Goal: Information Seeking & Learning: Learn about a topic

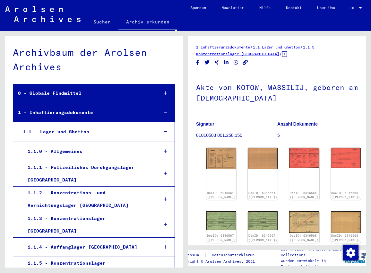
scroll to position [11504, 0]
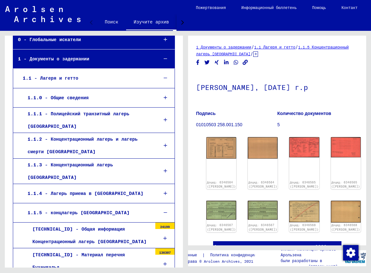
scroll to position [128, 0]
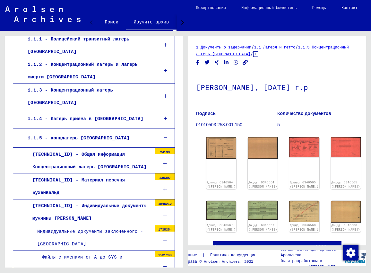
click at [163, 128] on div at bounding box center [165, 137] width 18 height 19
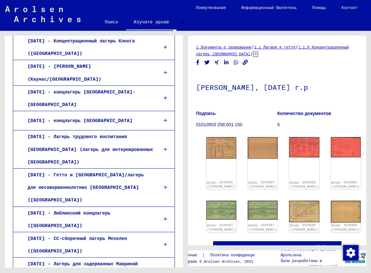
scroll to position [482, 0]
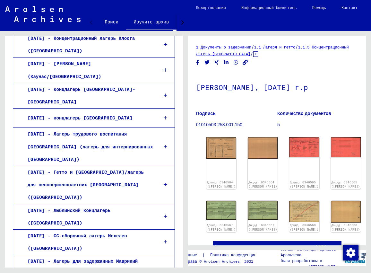
click at [162, 207] on div at bounding box center [165, 216] width 18 height 19
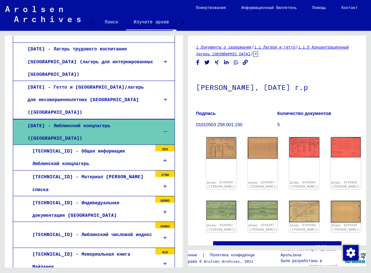
scroll to position [578, 0]
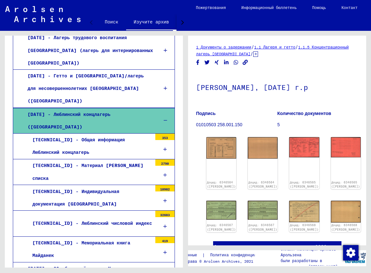
click at [163, 198] on icon at bounding box center [165, 200] width 4 height 4
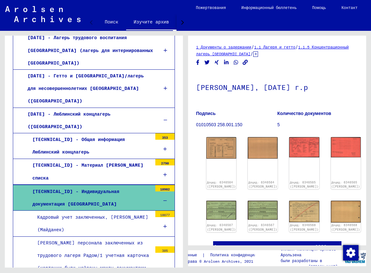
click at [163, 224] on icon at bounding box center [165, 226] width 4 height 4
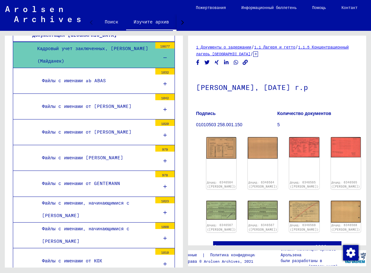
scroll to position [740, 0]
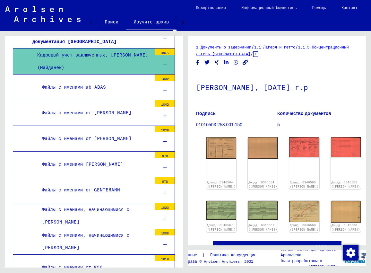
click at [163, 242] on icon at bounding box center [165, 244] width 4 height 4
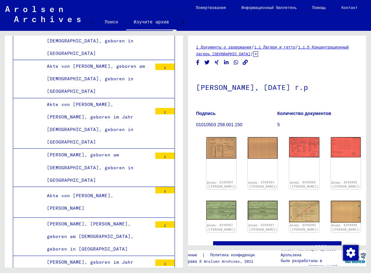
scroll to position [16893, 0]
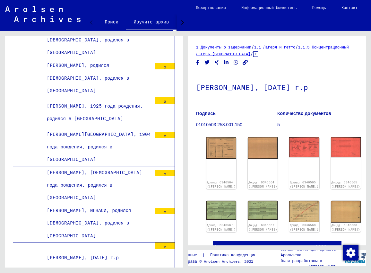
scroll to position [32596, 0]
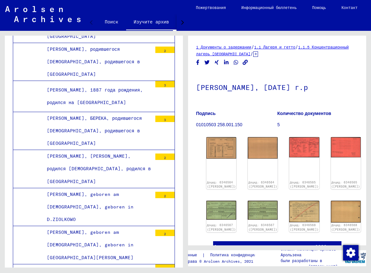
scroll to position [33491, 0]
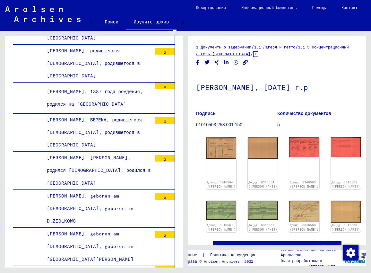
click at [289, 141] on img at bounding box center [304, 147] width 30 height 20
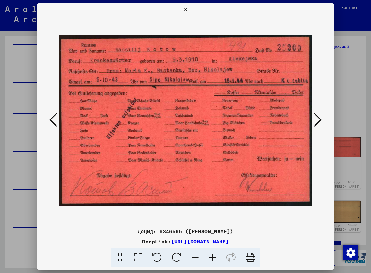
scroll to position [33484, 0]
click at [319, 116] on icon at bounding box center [318, 119] width 8 height 15
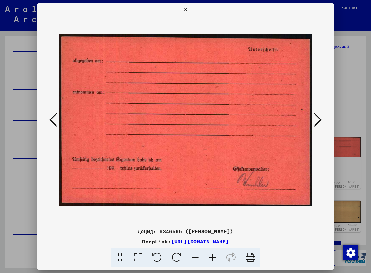
click at [319, 116] on icon at bounding box center [318, 119] width 8 height 15
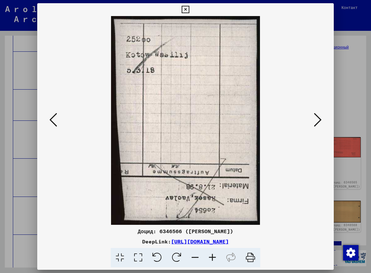
click at [319, 116] on icon at bounding box center [318, 119] width 8 height 15
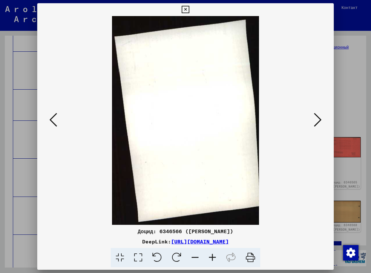
click at [319, 116] on icon at bounding box center [318, 119] width 8 height 15
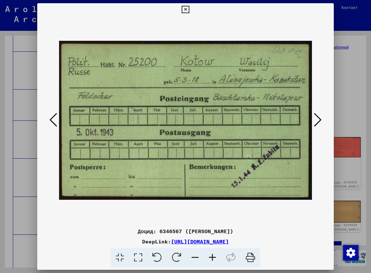
click at [319, 116] on icon at bounding box center [318, 119] width 8 height 15
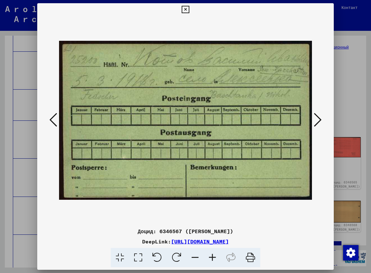
click at [319, 116] on icon at bounding box center [318, 119] width 8 height 15
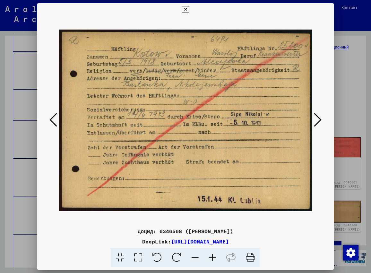
click at [321, 120] on icon at bounding box center [318, 119] width 8 height 15
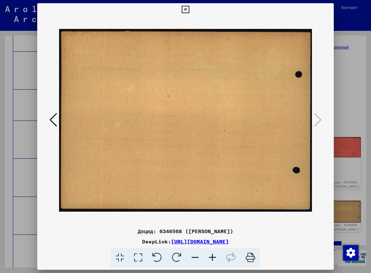
click at [184, 9] on icon at bounding box center [185, 10] width 7 height 8
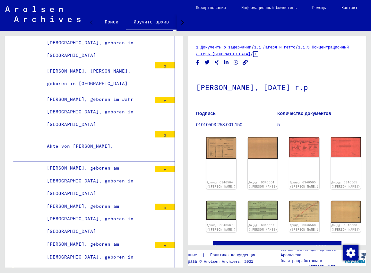
scroll to position [49338, 0]
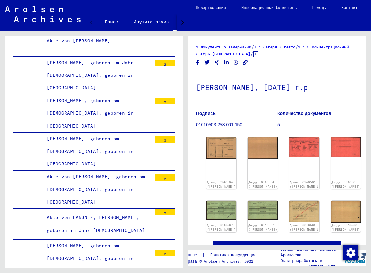
scroll to position [50493, 0]
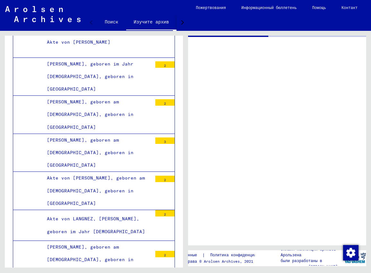
scroll to position [50493, 0]
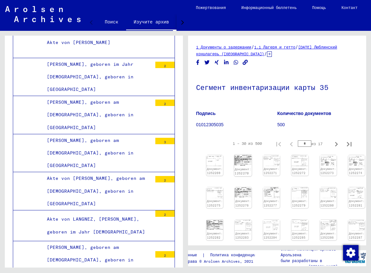
click at [236, 159] on img at bounding box center [243, 160] width 18 height 11
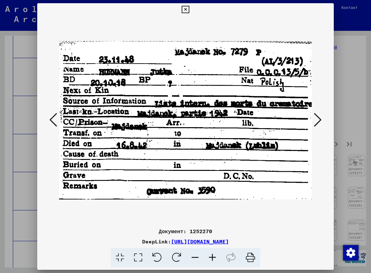
click at [317, 117] on icon at bounding box center [318, 119] width 8 height 15
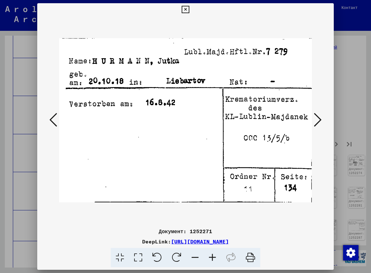
click at [317, 117] on icon at bounding box center [318, 119] width 8 height 15
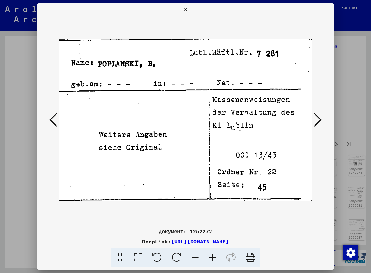
click at [317, 117] on icon at bounding box center [318, 119] width 8 height 15
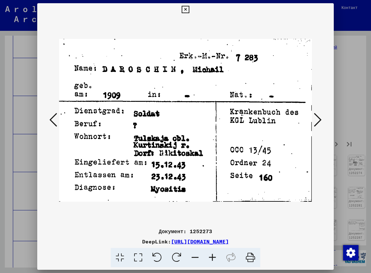
click at [187, 10] on icon at bounding box center [185, 10] width 7 height 8
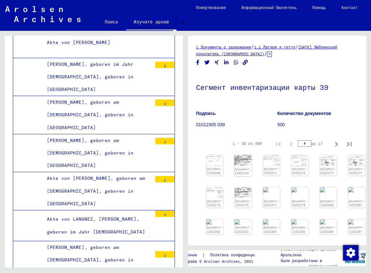
click at [245, 167] on link "Документ: 1252270" at bounding box center [243, 171] width 17 height 8
